Goal: Task Accomplishment & Management: Use online tool/utility

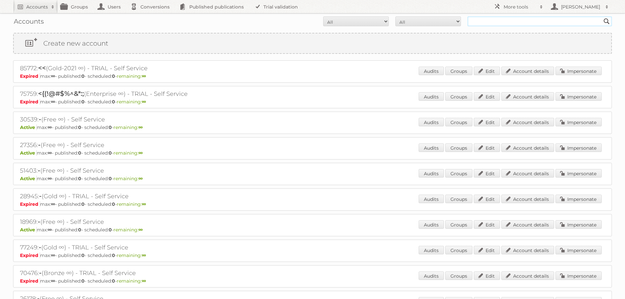
click at [513, 21] on input "text" at bounding box center [540, 21] width 144 height 10
type input "cosway"
click at [602, 16] on input "Search" at bounding box center [607, 21] width 10 height 10
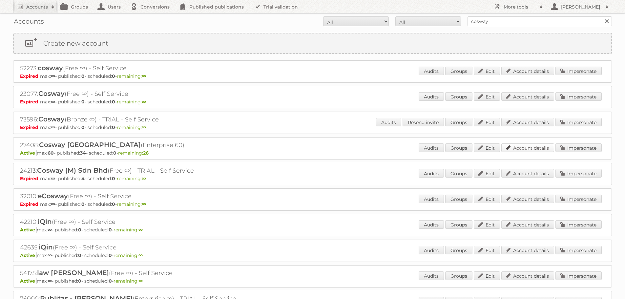
click at [540, 147] on link "Account details" at bounding box center [527, 147] width 53 height 9
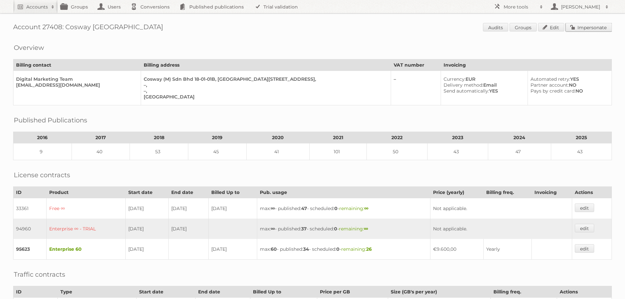
click at [587, 28] on link "Impersonate" at bounding box center [589, 27] width 46 height 9
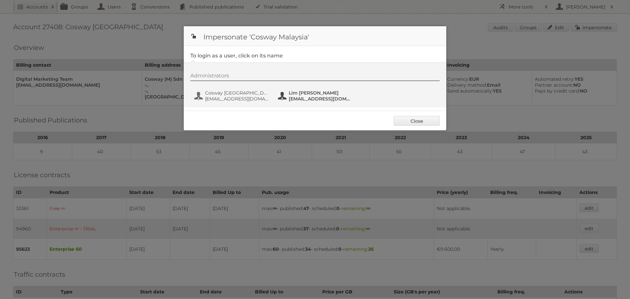
click at [291, 96] on span "Lim Mun Yee" at bounding box center [321, 93] width 64 height 6
